Goal: Information Seeking & Learning: Learn about a topic

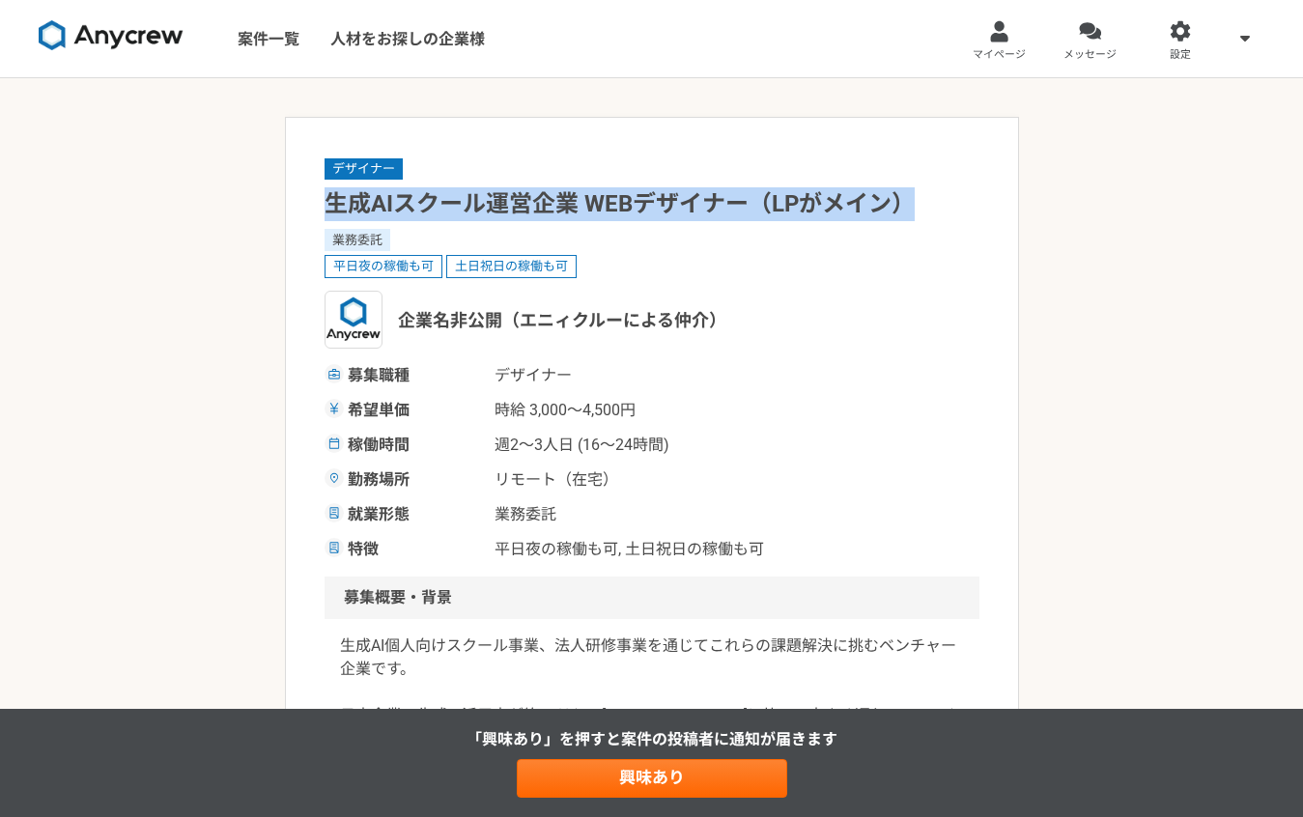
copy h1 "生成AIスクール運営企業 WEBデザイナー（LPがメイン）"
drag, startPoint x: 319, startPoint y: 206, endPoint x: 946, endPoint y: 213, distance: 626.9
drag, startPoint x: 370, startPoint y: 208, endPoint x: 750, endPoint y: 203, distance: 379.6
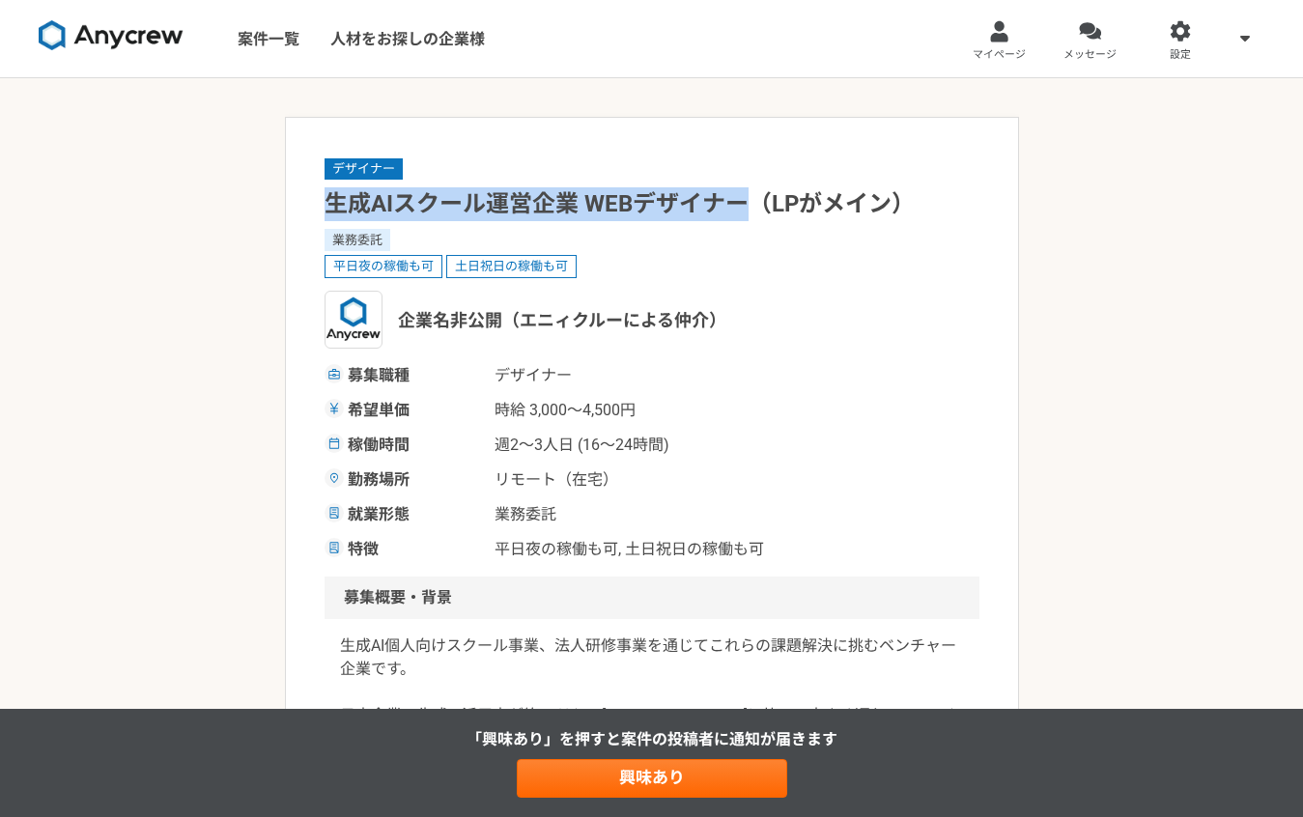
copy h1 "生成AIスクール運営企業 WEBデザイナー"
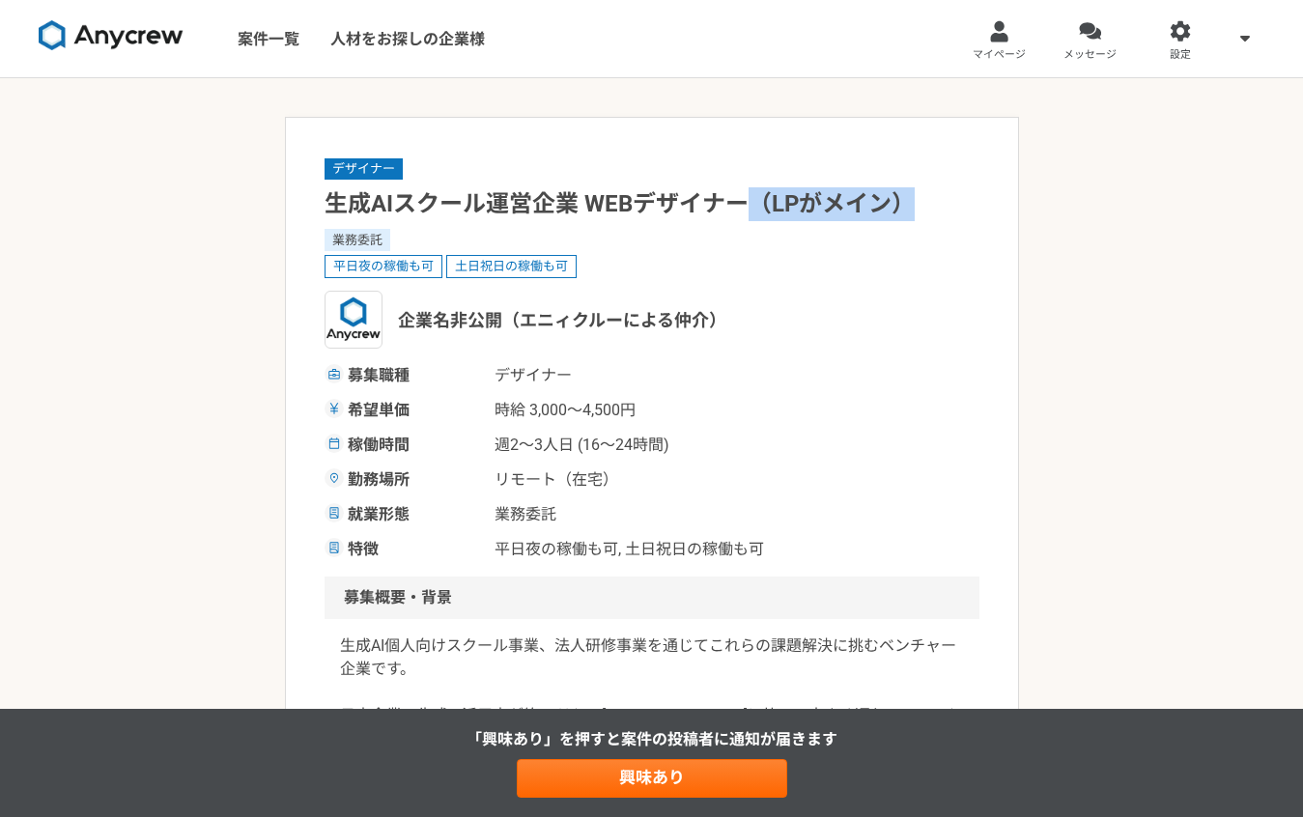
drag, startPoint x: 756, startPoint y: 198, endPoint x: 818, endPoint y: 3, distance: 204.7
click at [946, 204] on h1 "生成AIスクール運営企業 WEBデザイナー（LPがメイン）" at bounding box center [652, 204] width 655 height 34
copy h1 "（LPがメイン）"
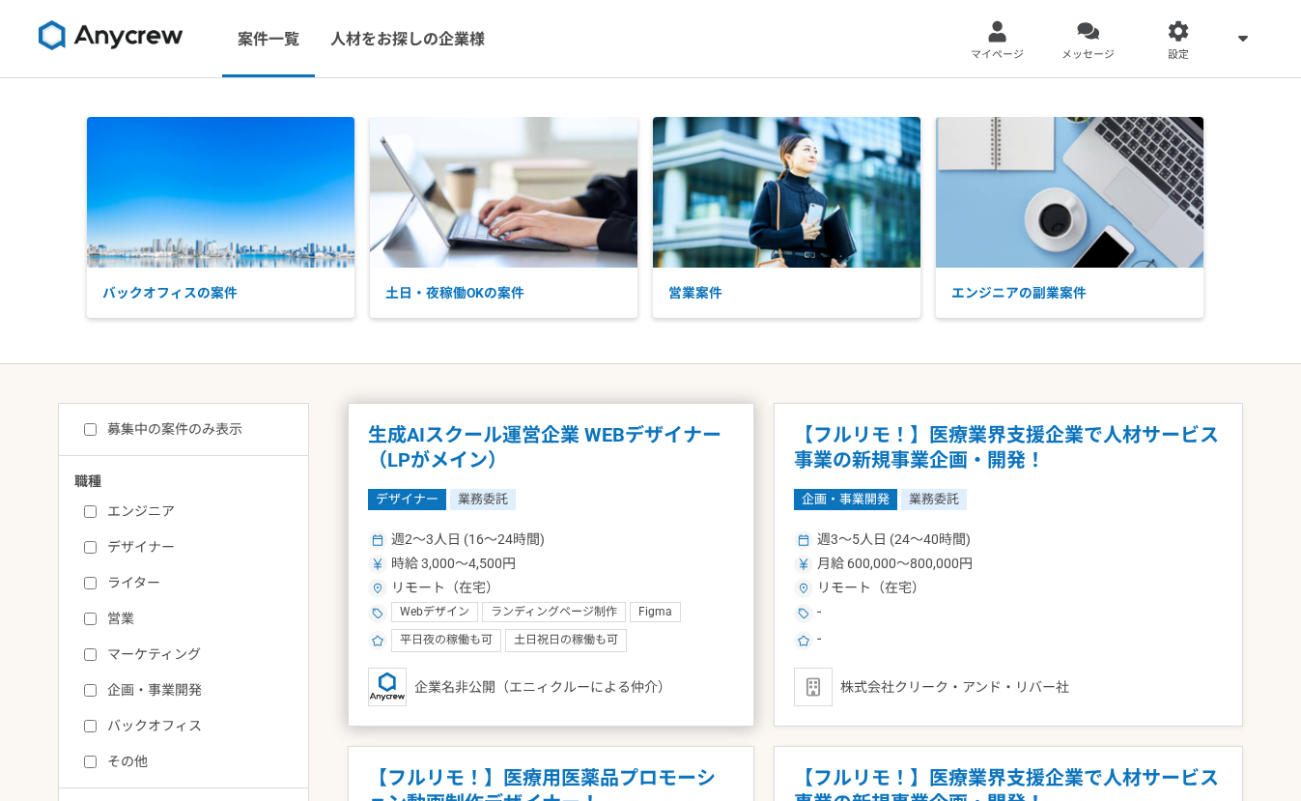
click at [674, 484] on article "生成AIスクール運営企業 WEBデザイナー（LPがメイン） デザイナー 業務委託 週2〜3人日 (16〜24時間) 時給 3,000〜4,500円 リモート（…" at bounding box center [551, 565] width 407 height 324
